Goal: Task Accomplishment & Management: Manage account settings

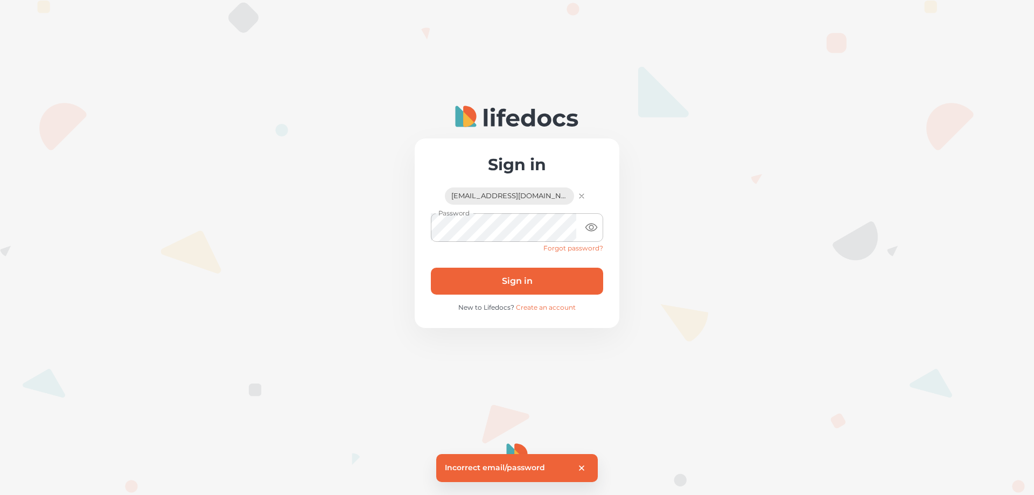
click at [580, 194] on icon "button" at bounding box center [582, 196] width 4 height 4
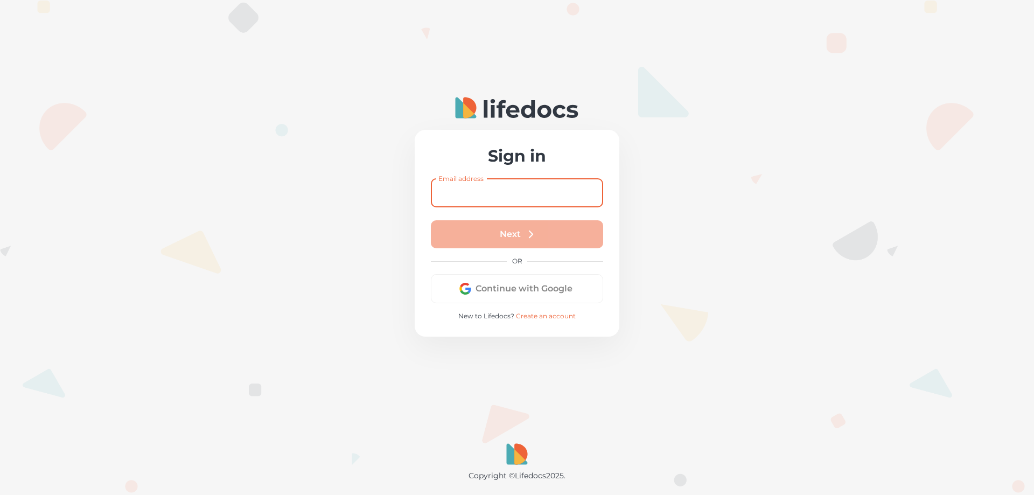
click at [545, 195] on input "Email address" at bounding box center [517, 193] width 172 height 29
type input "[EMAIL_ADDRESS][DOMAIN_NAME]"
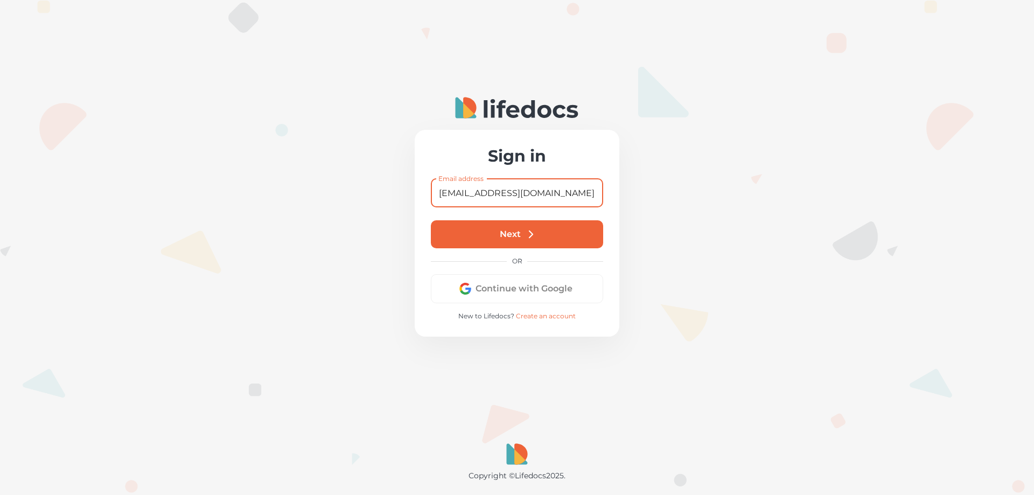
click at [541, 234] on button "Next" at bounding box center [517, 234] width 172 height 28
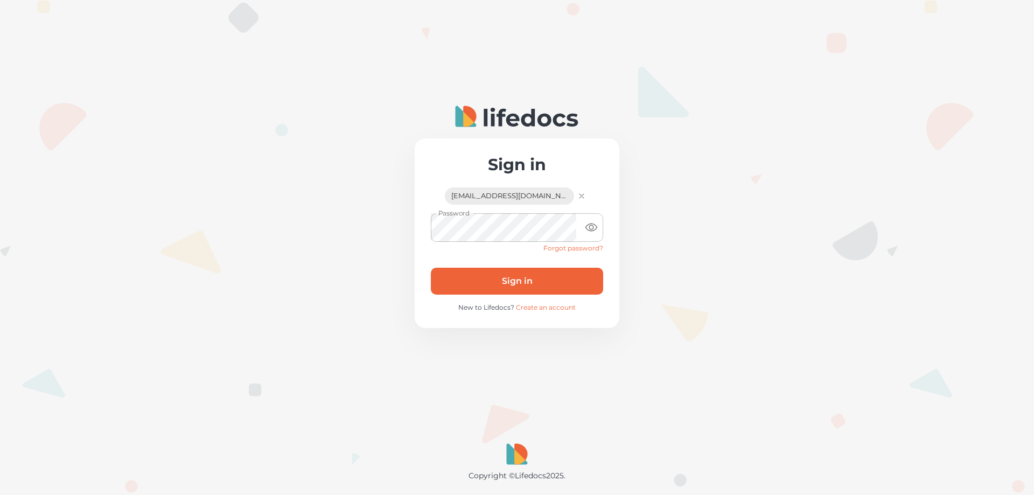
click at [595, 228] on icon "toggle password visibility" at bounding box center [591, 227] width 13 height 13
click at [530, 282] on button "Sign in" at bounding box center [517, 281] width 172 height 27
